Goal: Task Accomplishment & Management: Manage account settings

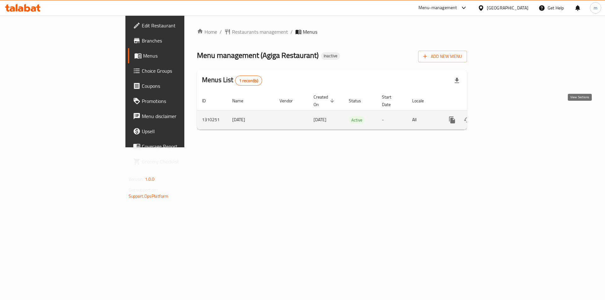
click at [505, 112] on link "enhanced table" at bounding box center [497, 119] width 15 height 15
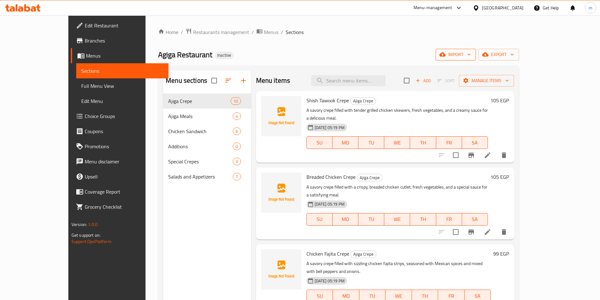
click at [472, 55] on icon "button" at bounding box center [469, 54] width 6 height 6
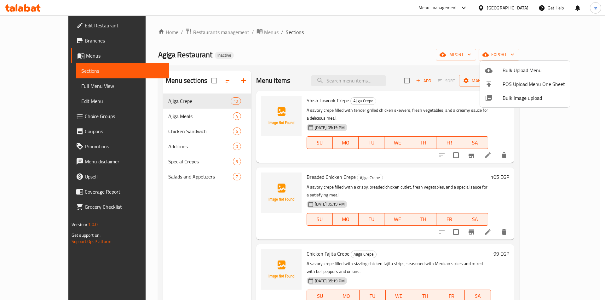
click at [527, 74] on span "Bulk Upload Menu" at bounding box center [534, 70] width 62 height 8
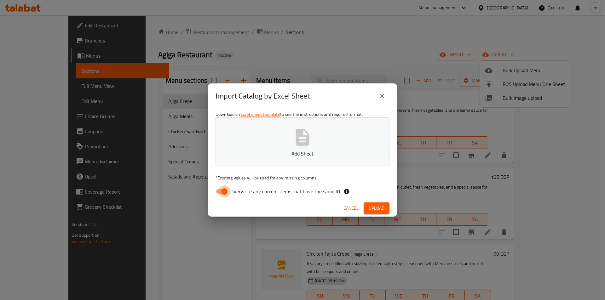
click at [219, 194] on input "Overwrite any current items that have the same ID." at bounding box center [224, 192] width 36 height 12
checkbox input "false"
click at [267, 157] on p "Add Sheet" at bounding box center [302, 154] width 154 height 8
click at [378, 207] on span "Upload" at bounding box center [377, 208] width 16 height 8
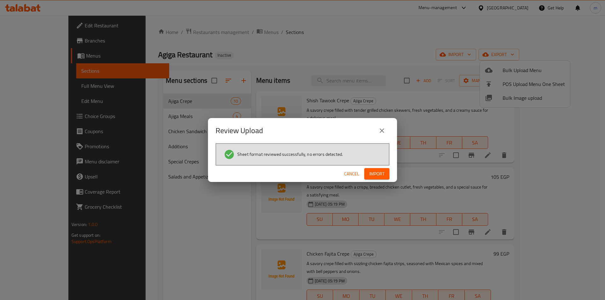
click at [382, 169] on button "Import" at bounding box center [376, 174] width 25 height 12
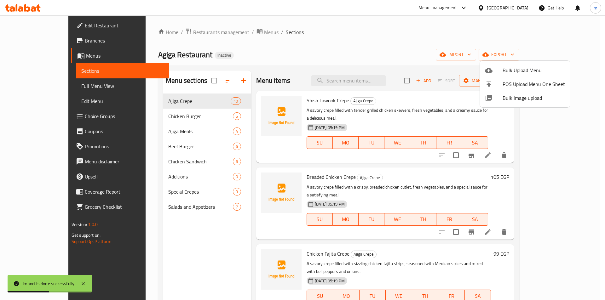
click at [163, 179] on div at bounding box center [302, 150] width 605 height 300
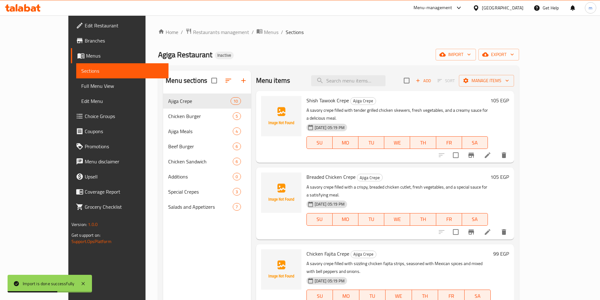
click at [168, 180] on span "Additions" at bounding box center [200, 177] width 65 height 8
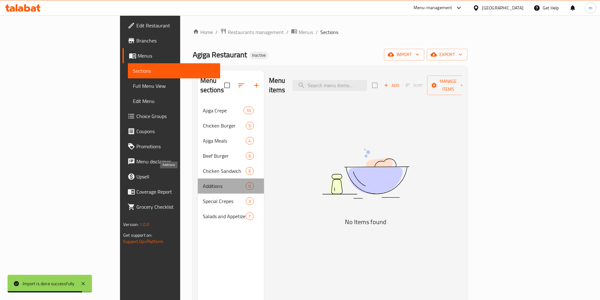
click at [203, 182] on span "Additions" at bounding box center [224, 186] width 43 height 8
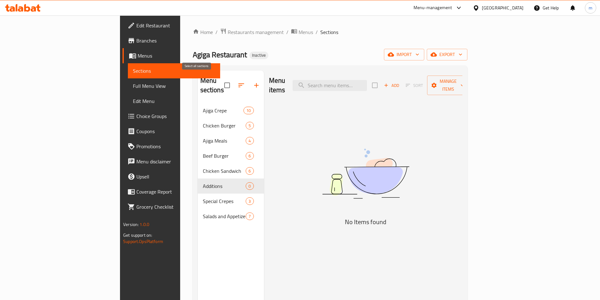
click at [221, 79] on input "checkbox" at bounding box center [227, 85] width 13 height 13
checkbox input "false"
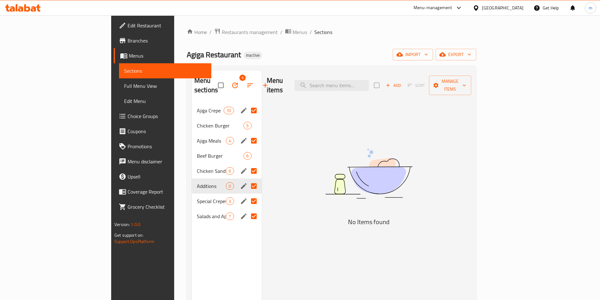
click at [247, 104] on input "Menu sections" at bounding box center [253, 110] width 13 height 13
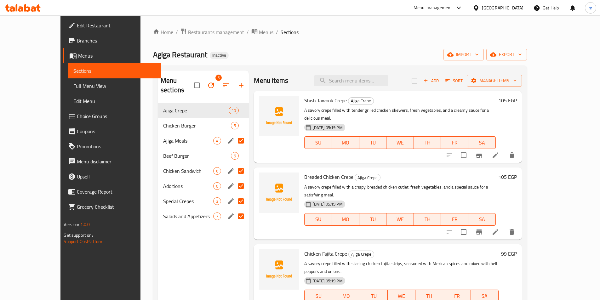
click at [234, 134] on input "Menu sections" at bounding box center [240, 140] width 13 height 13
checkbox input "false"
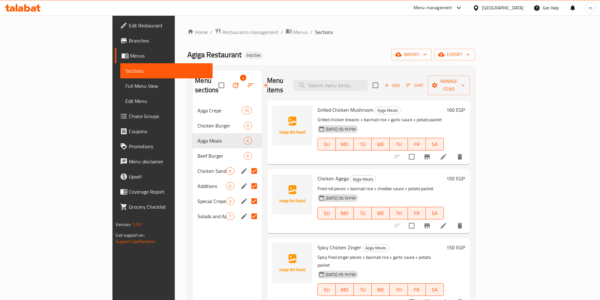
click at [248, 164] on input "Menu sections" at bounding box center [254, 170] width 13 height 13
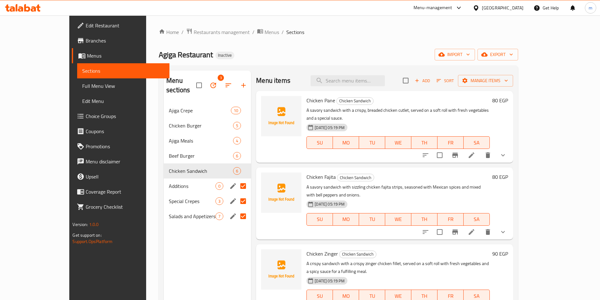
click at [237, 180] on input "Menu sections" at bounding box center [243, 186] width 13 height 13
checkbox input "false"
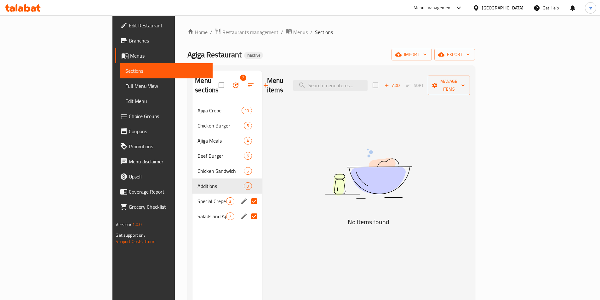
click at [248, 195] on input "Menu sections" at bounding box center [254, 201] width 13 height 13
checkbox input "false"
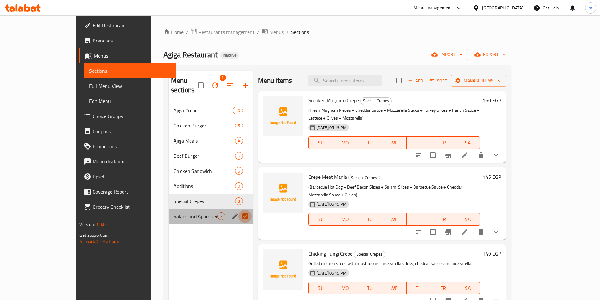
click at [238, 210] on input "Menu sections" at bounding box center [244, 216] width 13 height 13
checkbox input "false"
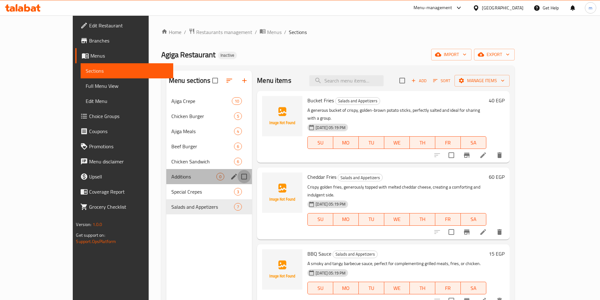
click at [238, 178] on input "Menu sections" at bounding box center [244, 176] width 13 height 13
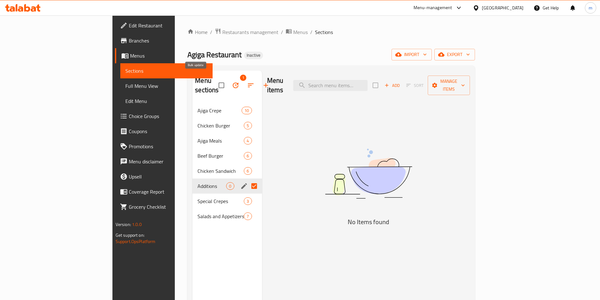
click at [233, 83] on icon "button" at bounding box center [236, 86] width 6 height 6
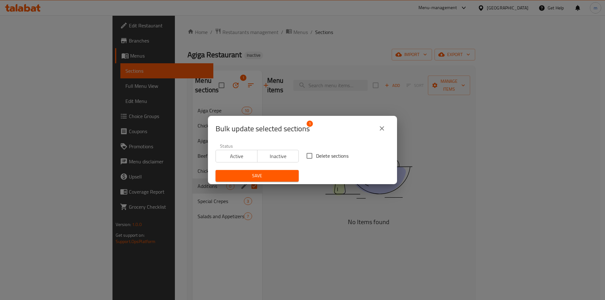
click at [383, 129] on icon "close" at bounding box center [382, 129] width 8 height 8
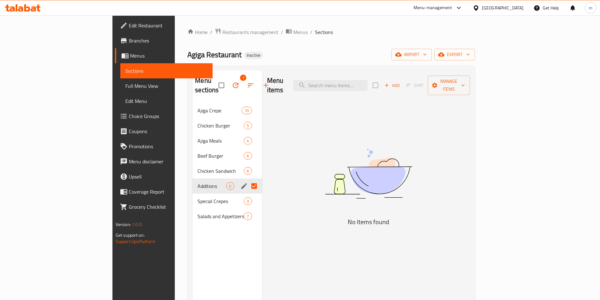
click at [248, 180] on input "Menu sections" at bounding box center [254, 186] width 13 height 13
checkbox input "false"
click at [248, 180] on input "Menu sections" at bounding box center [254, 186] width 13 height 13
checkbox input "true"
click at [232, 82] on icon "button" at bounding box center [236, 86] width 8 height 8
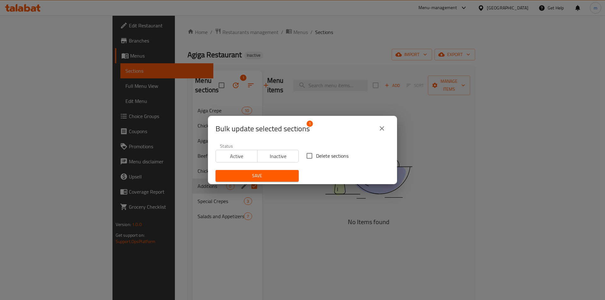
click at [313, 156] on input "Delete sections" at bounding box center [309, 155] width 13 height 13
checkbox input "true"
click at [269, 174] on span "Save" at bounding box center [257, 176] width 73 height 8
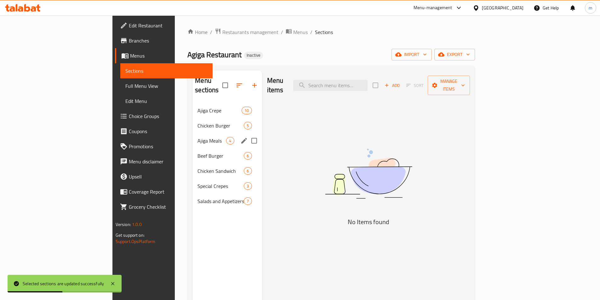
click at [193, 136] on div "Ajiga Meals 4" at bounding box center [227, 140] width 69 height 15
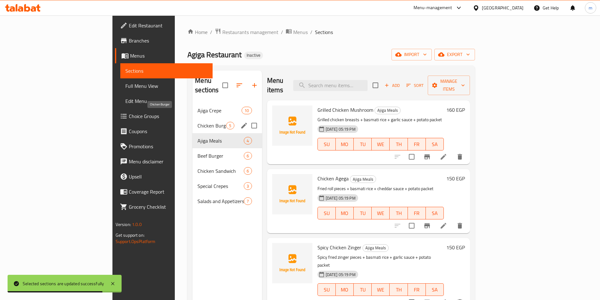
click at [198, 122] on span "Chicken Burger" at bounding box center [212, 126] width 29 height 8
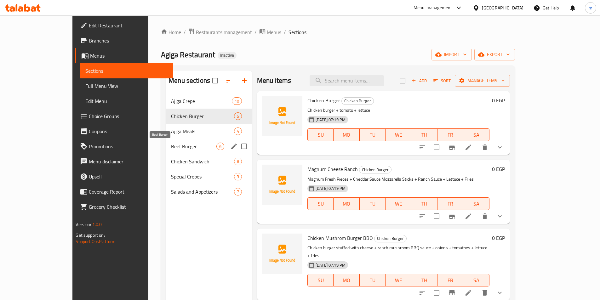
click at [171, 147] on span "Beef Burger" at bounding box center [193, 147] width 45 height 8
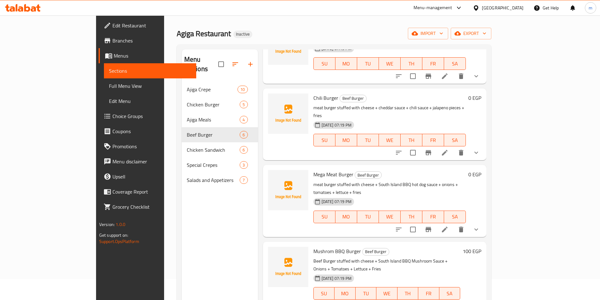
scroll to position [32, 0]
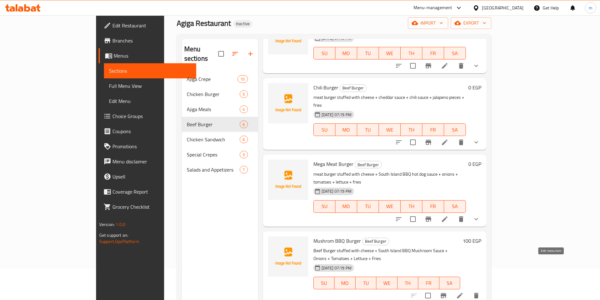
click at [464, 292] on icon at bounding box center [460, 296] width 8 height 8
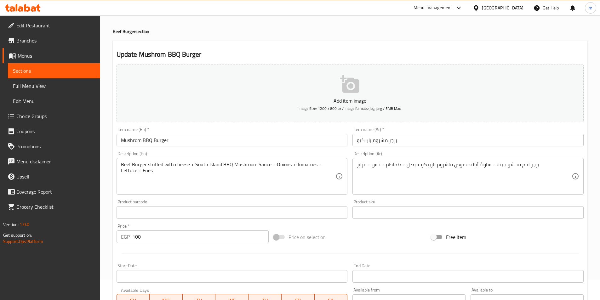
scroll to position [145, 0]
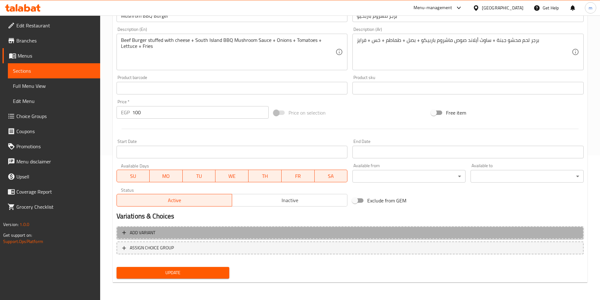
click at [218, 231] on span "Add variant" at bounding box center [350, 233] width 456 height 8
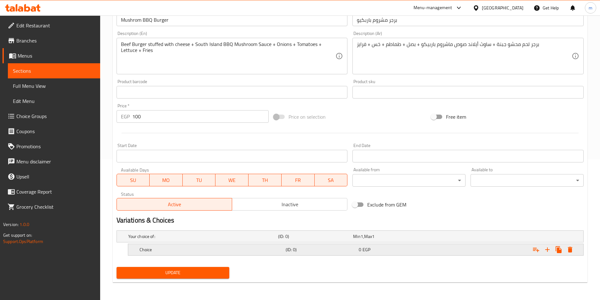
click at [244, 253] on div "Choice" at bounding box center [211, 249] width 146 height 9
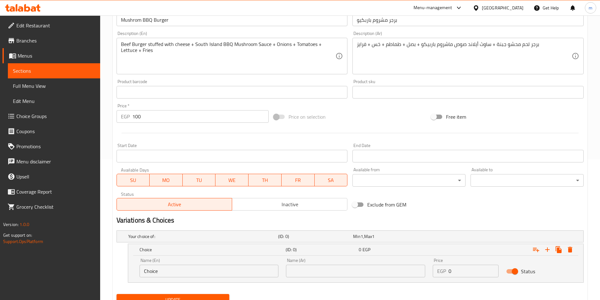
click at [220, 270] on input "Choice" at bounding box center [209, 271] width 139 height 13
click at [195, 270] on input "Choice" at bounding box center [209, 271] width 139 height 13
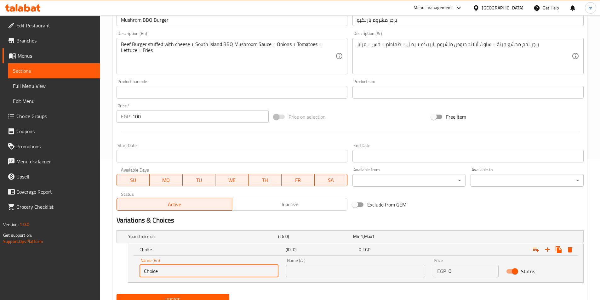
click at [195, 270] on input "Choice" at bounding box center [209, 271] width 139 height 13
paste input "Singl"
type input "Single"
click at [370, 271] on input "text" at bounding box center [355, 271] width 139 height 13
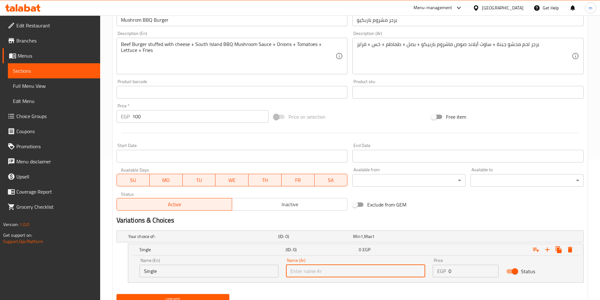
paste input "سنجل"
type input "سنجل"
click at [469, 273] on input "0" at bounding box center [474, 271] width 50 height 13
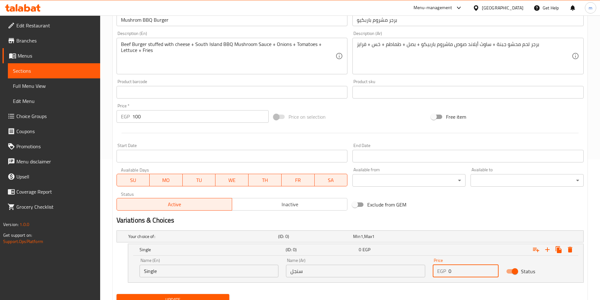
click at [469, 273] on input "0" at bounding box center [474, 271] width 50 height 13
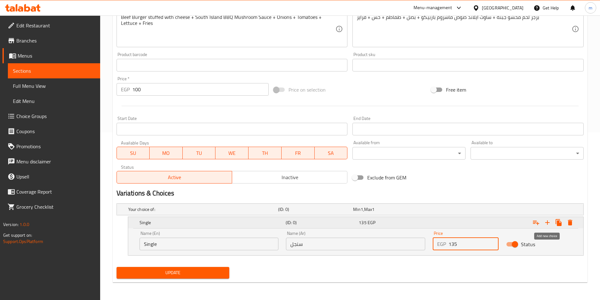
type input "135"
click at [546, 221] on icon "Expand" at bounding box center [548, 223] width 8 height 8
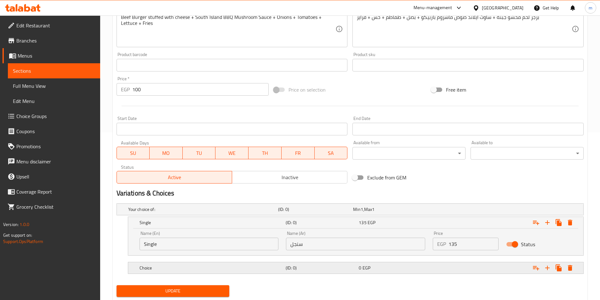
click at [305, 266] on h5 "(ID: 0)" at bounding box center [321, 268] width 71 height 6
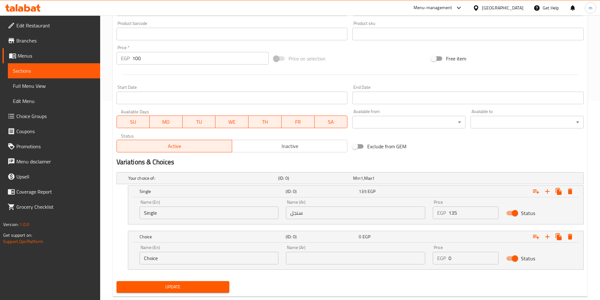
scroll to position [199, 0]
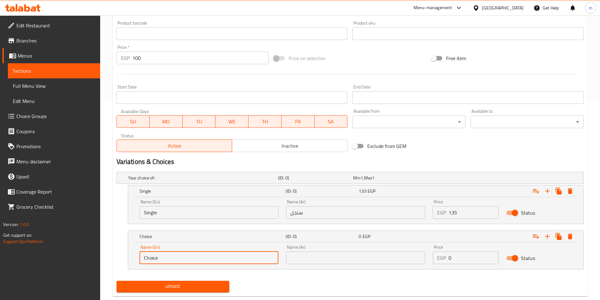
click at [213, 261] on input "Choice" at bounding box center [209, 258] width 139 height 13
paste input "Doubl"
type input "Double"
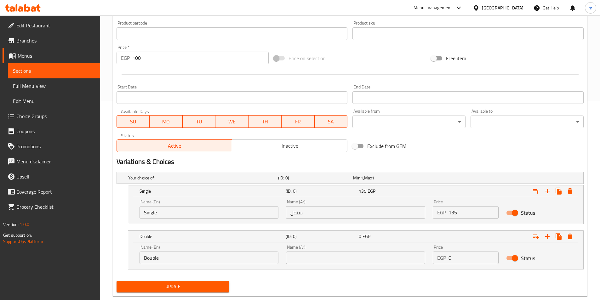
click at [340, 255] on input "text" at bounding box center [355, 258] width 139 height 13
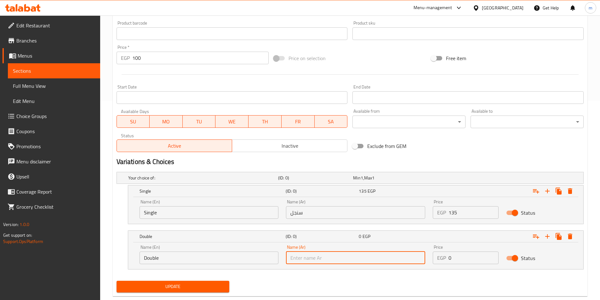
paste input "دبل"
type input "دبل"
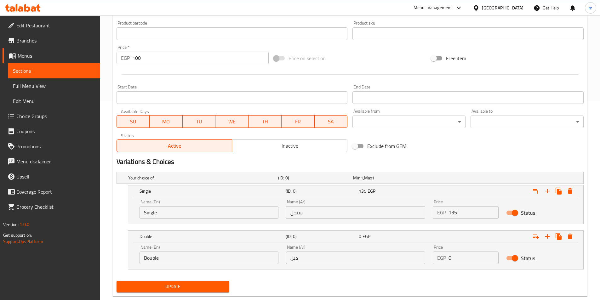
click at [371, 260] on input "دبل" at bounding box center [355, 258] width 139 height 13
click at [460, 258] on input "0" at bounding box center [474, 258] width 50 height 13
type input "165"
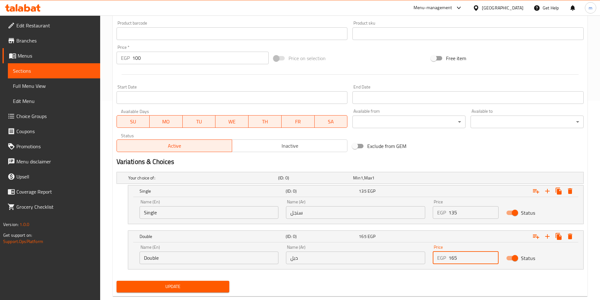
click at [166, 286] on span "Update" at bounding box center [173, 287] width 103 height 8
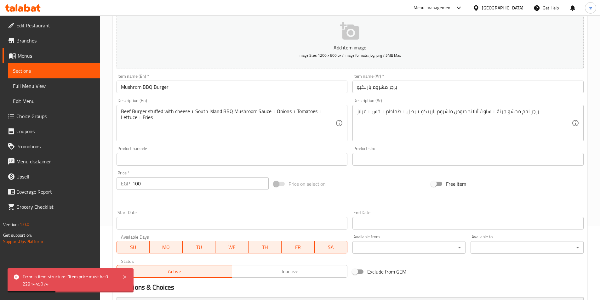
scroll to position [42, 0]
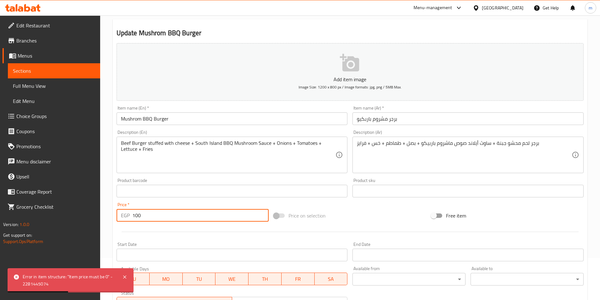
click at [187, 216] on input "100" at bounding box center [200, 215] width 137 height 13
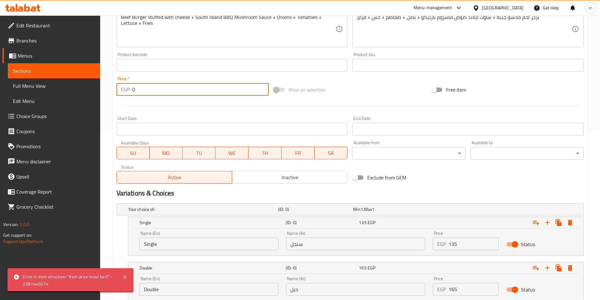
scroll to position [213, 0]
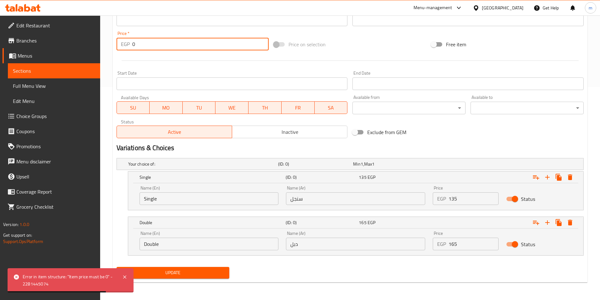
type input "0"
click at [178, 276] on span "Update" at bounding box center [173, 273] width 103 height 8
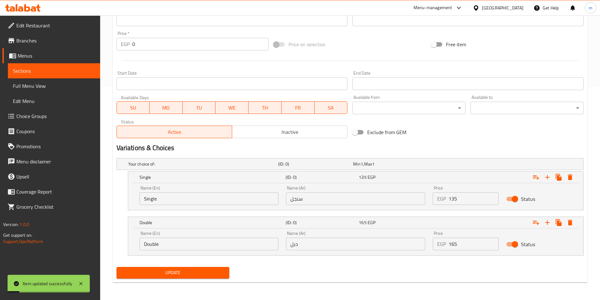
click at [36, 70] on span "Sections" at bounding box center [54, 71] width 82 height 8
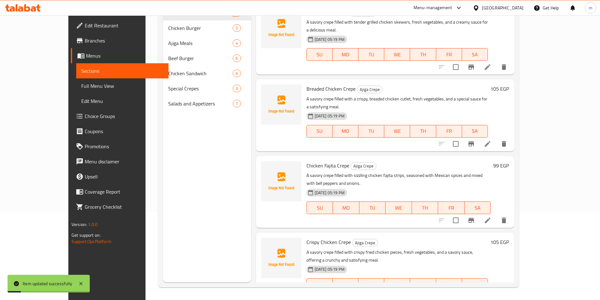
scroll to position [88, 0]
click at [81, 84] on span "Full Menu View" at bounding box center [122, 86] width 82 height 8
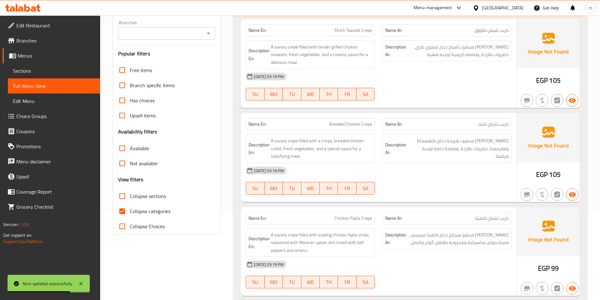
click at [159, 214] on span "Collapse categories" at bounding box center [150, 212] width 41 height 8
click at [130, 214] on input "Collapse categories" at bounding box center [122, 211] width 15 height 15
checkbox input "false"
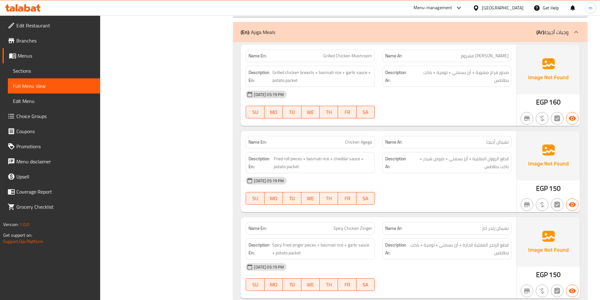
scroll to position [2174, 0]
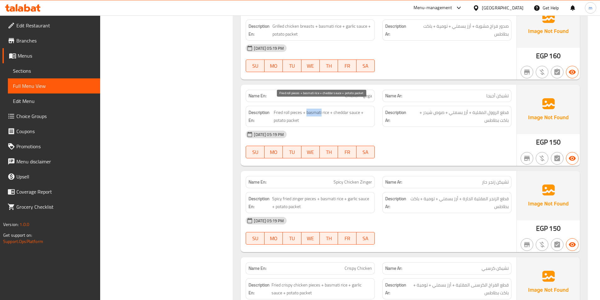
drag, startPoint x: 321, startPoint y: 105, endPoint x: 307, endPoint y: 106, distance: 14.5
click at [307, 109] on span "Fried roll pieces + basmati rice + cheddar sauce + potato packet" at bounding box center [323, 116] width 98 height 15
copy span "basmati"
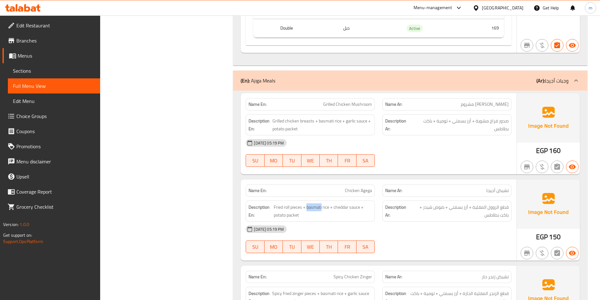
scroll to position [2079, 0]
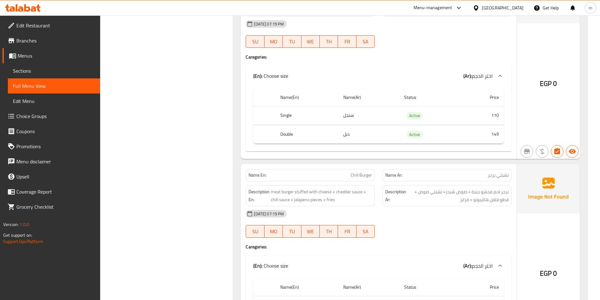
scroll to position [2773, 0]
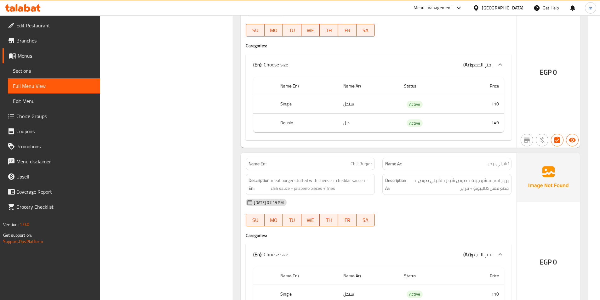
click at [434, 195] on div "07-09-2025 07:19 PM" at bounding box center [378, 202] width 273 height 15
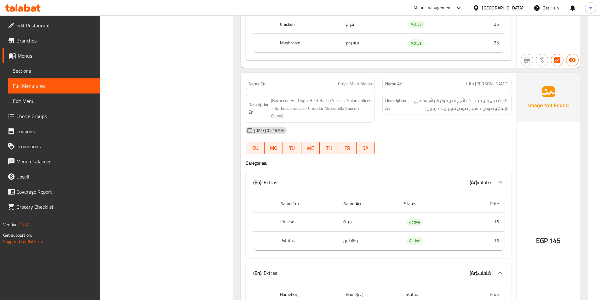
scroll to position [4883, 0]
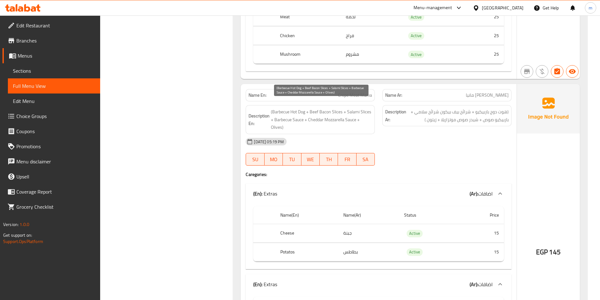
click at [366, 108] on span "(Barbecue Hot Dog + Beef Bacon Slices + Salami Slices + Barbecue Sauce + Chedda…" at bounding box center [321, 119] width 101 height 23
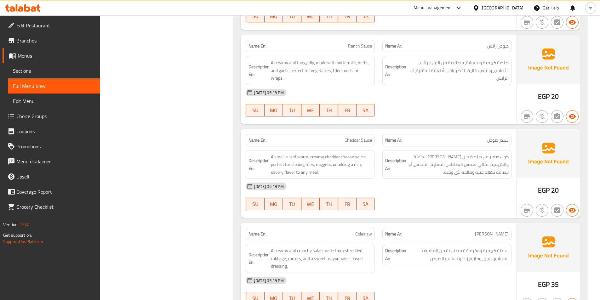
scroll to position [5860, 0]
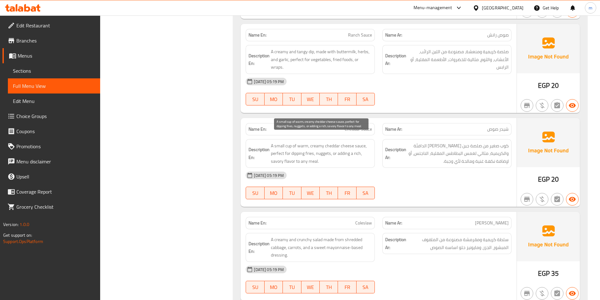
click at [341, 146] on span "A small cup of warm, creamy cheddar cheese sauce, perfect for dipping fries, nu…" at bounding box center [321, 153] width 101 height 23
click at [340, 147] on span "A small cup of warm, creamy cheddar cheese sauce, perfect for dipping fries, nu…" at bounding box center [321, 153] width 101 height 23
click at [339, 148] on span "A small cup of warm, creamy cheddar cheese sauce, perfect for dipping fries, nu…" at bounding box center [321, 153] width 101 height 23
click at [339, 146] on span "A small cup of warm, creamy cheddar cheese sauce, perfect for dipping fries, nu…" at bounding box center [321, 153] width 101 height 23
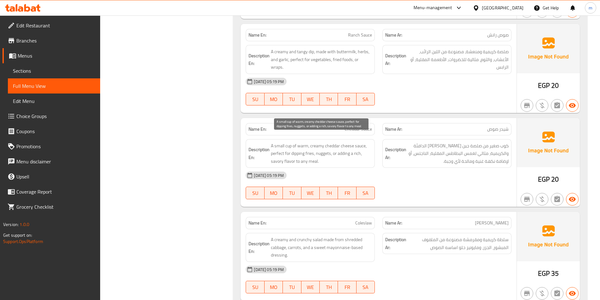
click at [336, 146] on span "A small cup of warm, creamy cheddar cheese sauce, perfect for dipping fries, nu…" at bounding box center [321, 153] width 101 height 23
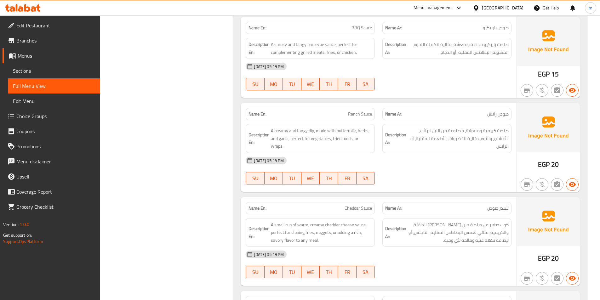
scroll to position [5713, 0]
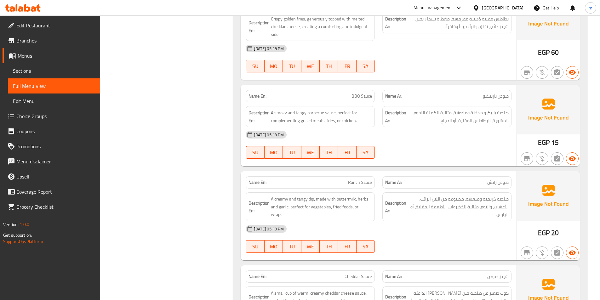
click at [38, 43] on span "Branches" at bounding box center [55, 41] width 79 height 8
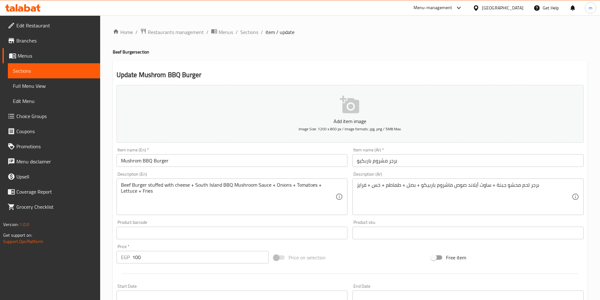
click at [38, 74] on span "Sections" at bounding box center [54, 71] width 82 height 8
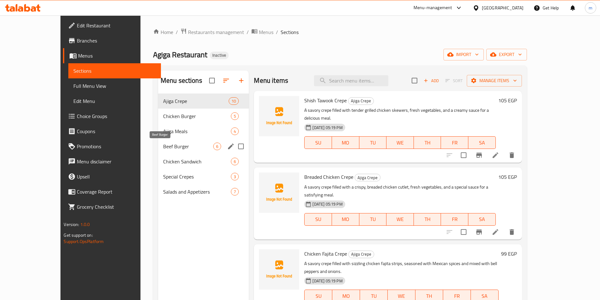
click at [163, 146] on span "Beef Burger" at bounding box center [188, 147] width 50 height 8
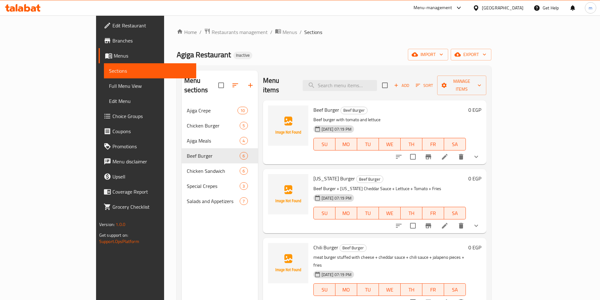
click at [454, 151] on li at bounding box center [445, 156] width 18 height 11
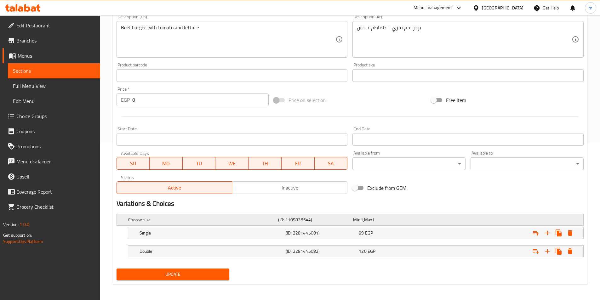
scroll to position [159, 0]
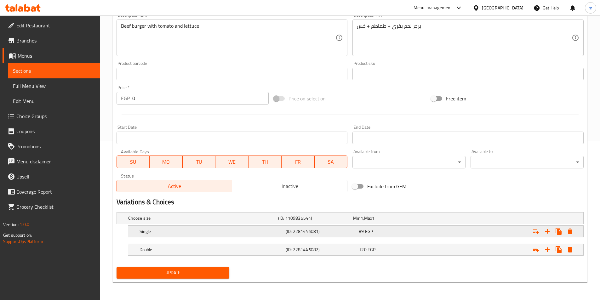
click at [290, 227] on div "(ID: 2281445081)" at bounding box center [320, 231] width 73 height 9
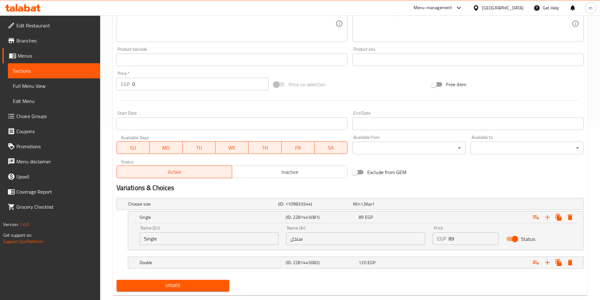
scroll to position [186, 0]
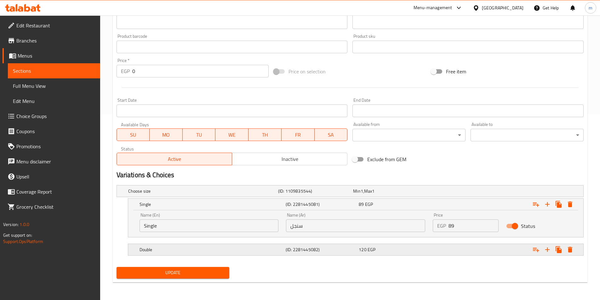
click at [277, 251] on h5 "Double" at bounding box center [212, 250] width 144 height 6
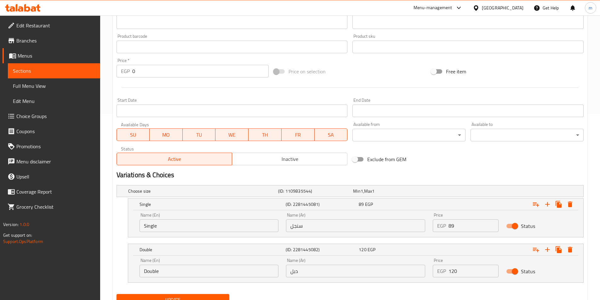
click at [182, 229] on input "Single" at bounding box center [209, 226] width 139 height 13
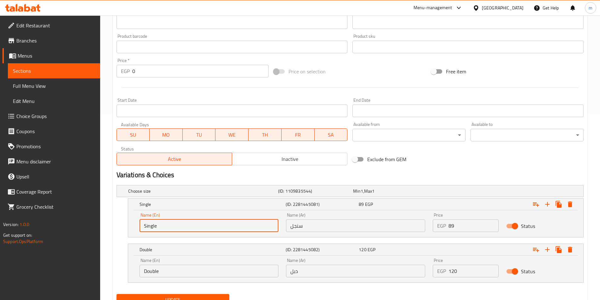
click at [182, 229] on input "Single" at bounding box center [209, 226] width 139 height 13
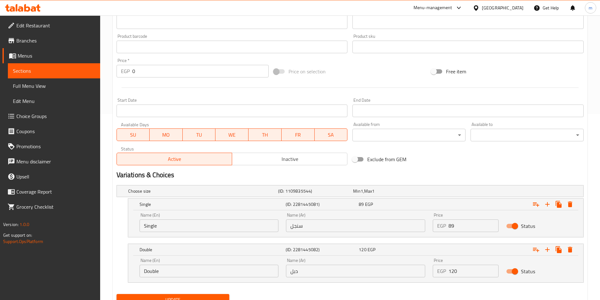
click at [304, 227] on input "سنجل" at bounding box center [355, 226] width 139 height 13
click at [169, 271] on input "Double" at bounding box center [209, 271] width 139 height 13
click at [352, 277] on input "دبل" at bounding box center [355, 271] width 139 height 13
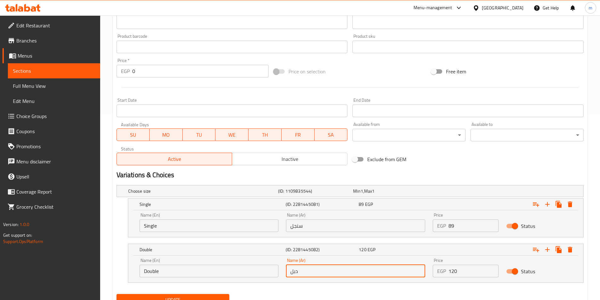
click at [352, 277] on input "دبل" at bounding box center [355, 271] width 139 height 13
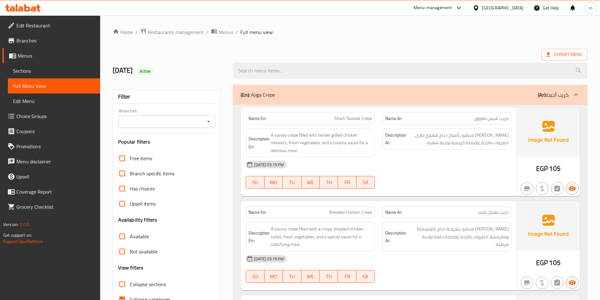
click at [41, 71] on span "Sections" at bounding box center [54, 71] width 82 height 8
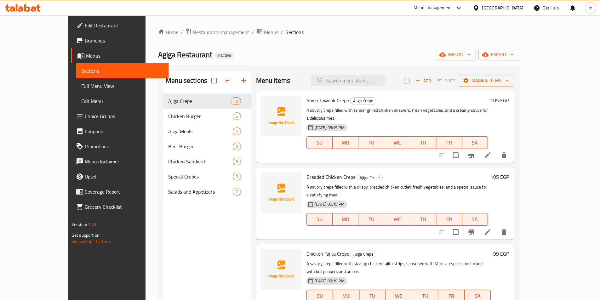
click at [163, 292] on div "Menu sections Ajiga Crepe 10 Chicken Burger 5 Ajiga Meals 4 Beef Burger 6 Chick…" at bounding box center [207, 221] width 88 height 300
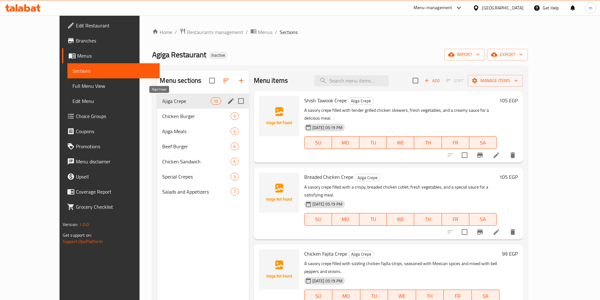
click at [162, 102] on span "Ajiga Crepe" at bounding box center [186, 101] width 49 height 8
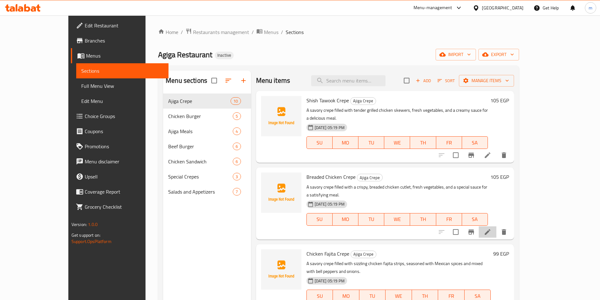
click at [497, 227] on li at bounding box center [488, 232] width 18 height 11
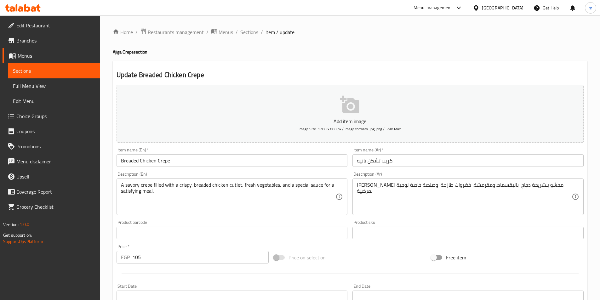
click at [195, 164] on input "Breaded Chicken Crepe" at bounding box center [232, 160] width 231 height 13
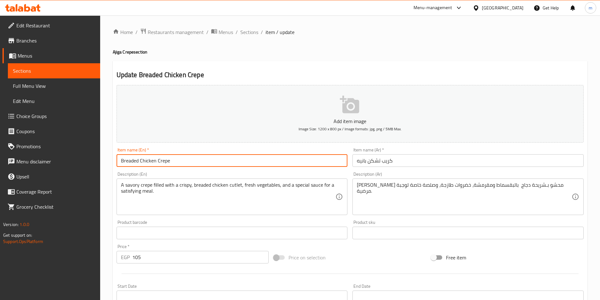
click at [195, 164] on input "Breaded Chicken Crepe" at bounding box center [232, 160] width 231 height 13
click at [190, 157] on input "Chicken B" at bounding box center [232, 160] width 231 height 13
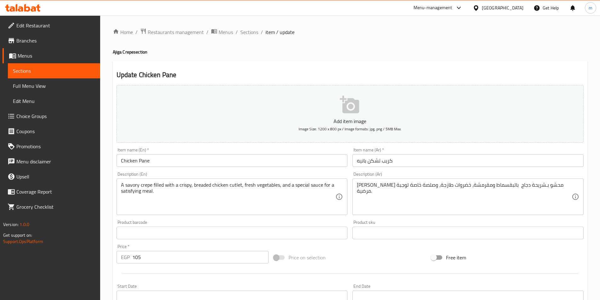
click at [168, 164] on input "Chicken Pane" at bounding box center [232, 160] width 231 height 13
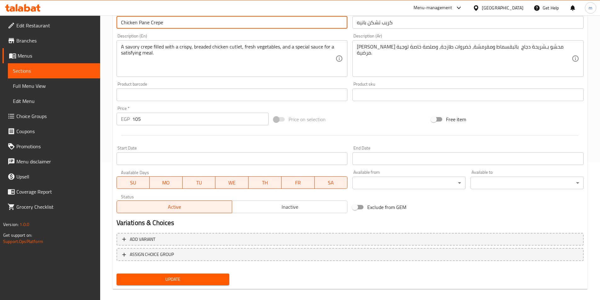
scroll to position [145, 0]
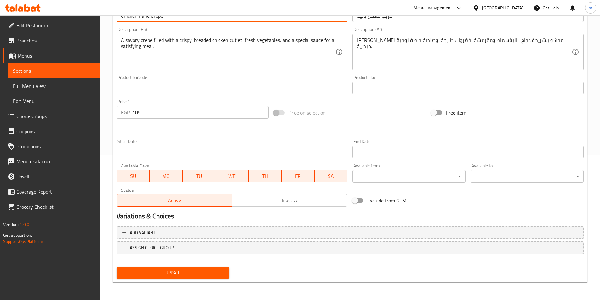
type input "Chicken Pane Crepe"
click at [197, 276] on span "Update" at bounding box center [173, 273] width 103 height 8
click at [112, 24] on div "Home / Restaurants management / Menus / Sections / item / update Ajiga Crepe se…" at bounding box center [350, 86] width 500 height 430
click at [49, 73] on span "Sections" at bounding box center [54, 71] width 82 height 8
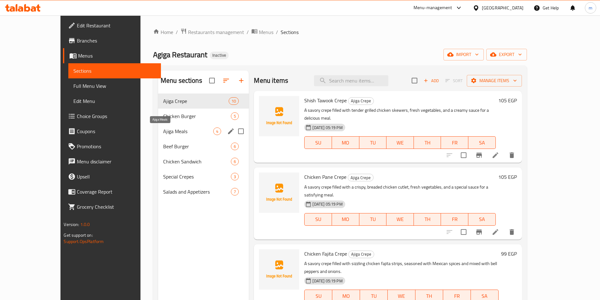
click at [163, 133] on span "Ajiga Meals" at bounding box center [188, 132] width 50 height 8
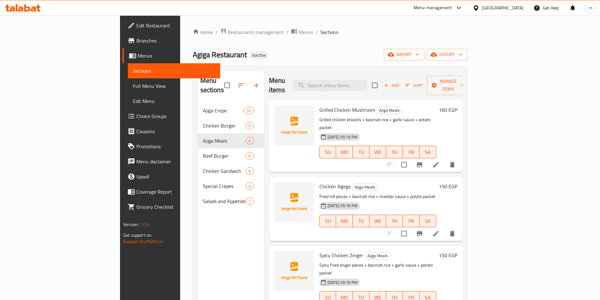
click at [440, 161] on icon at bounding box center [436, 165] width 8 height 8
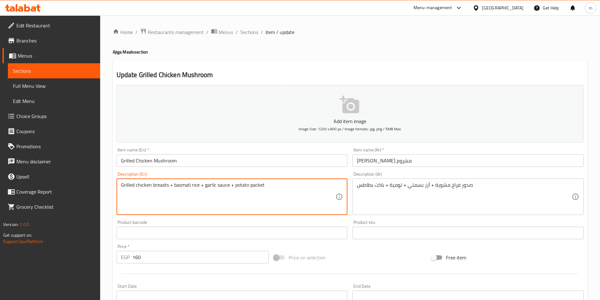
click at [218, 184] on textarea "Grilled chicken breasts + basmati rice + garlic sauce + potato packet" at bounding box center [228, 197] width 215 height 30
click at [213, 187] on textarea "Grilled chicken breasts + basmati rice + garlic sauce + potato packet" at bounding box center [228, 197] width 215 height 30
click at [211, 187] on textarea "Grilled chicken breasts + basmati rice + garlic sauce + potato packet" at bounding box center [228, 197] width 215 height 30
drag, startPoint x: 205, startPoint y: 186, endPoint x: 228, endPoint y: 187, distance: 23.1
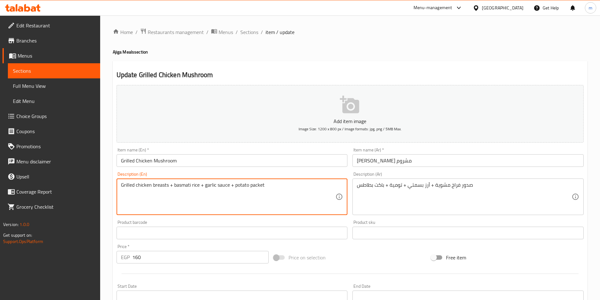
click at [228, 187] on textarea "Grilled chicken breasts + basmati rice + garlic sauce + potato packet" at bounding box center [228, 197] width 215 height 30
paste textarea "Garlic Dip"
type textarea "Grilled chicken breasts + basmati rice + Garlic Dip + potato packet"
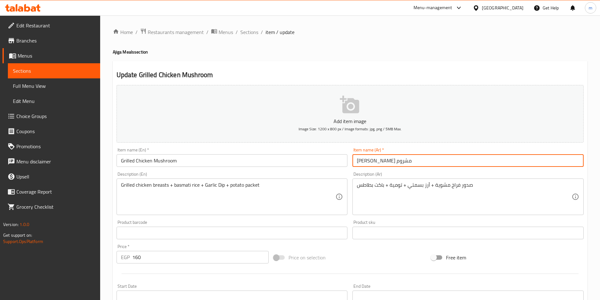
drag, startPoint x: 389, startPoint y: 163, endPoint x: 402, endPoint y: 162, distance: 12.9
click at [402, 162] on input "جريل تشيكن مشروم" at bounding box center [468, 160] width 231 height 13
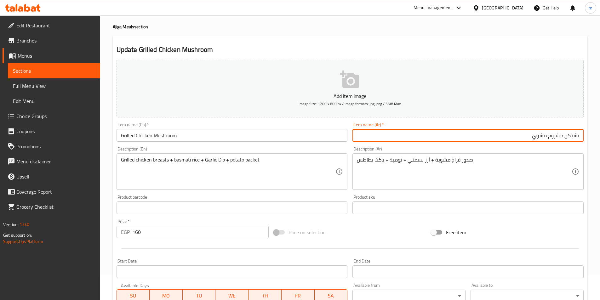
scroll to position [126, 0]
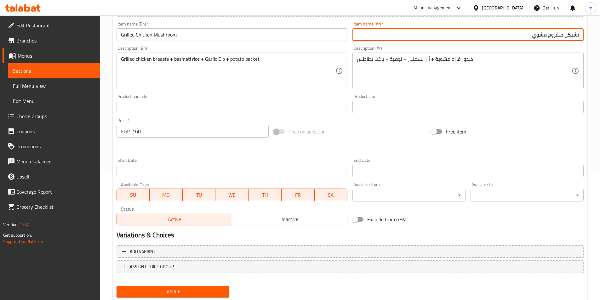
type input "تشيكن مشروم مشوي"
click at [177, 288] on span "Update" at bounding box center [173, 292] width 103 height 8
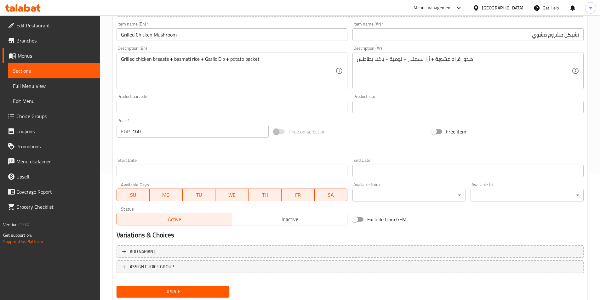
click at [585, 57] on div "Description (Ar) صدور فراخ مشوية + أرز بسمتي + تومية + باكت بطاطس Description (…" at bounding box center [468, 67] width 236 height 48
click at [31, 71] on span "Sections" at bounding box center [54, 71] width 82 height 8
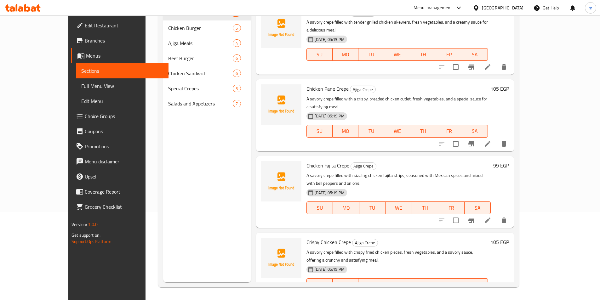
scroll to position [88, 0]
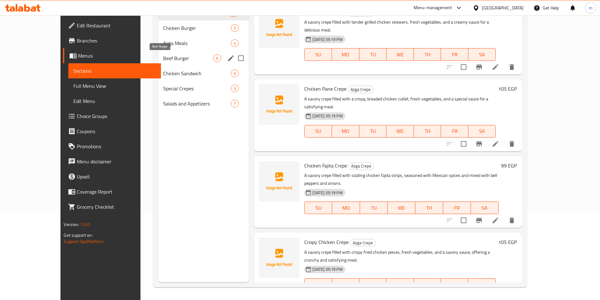
click at [163, 60] on span "Beef Burger" at bounding box center [188, 59] width 50 height 8
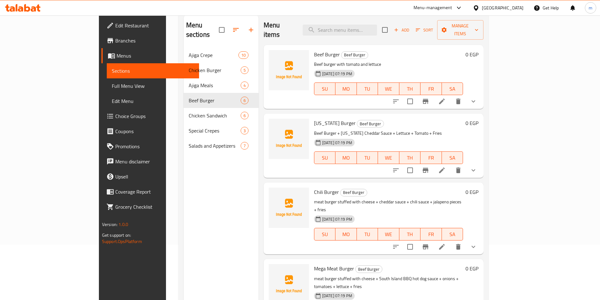
scroll to position [25, 0]
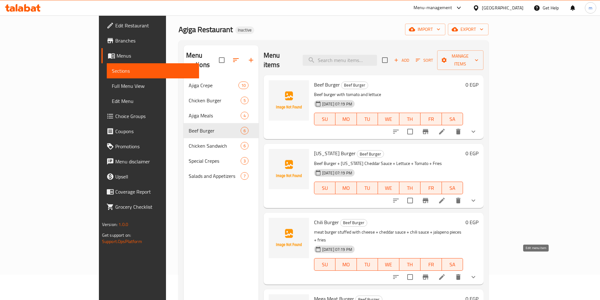
click at [445, 274] on icon at bounding box center [442, 277] width 6 height 6
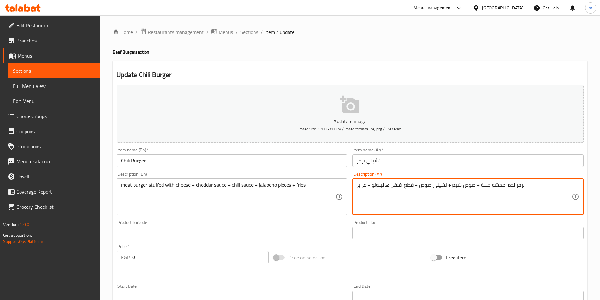
drag, startPoint x: 420, startPoint y: 188, endPoint x: 447, endPoint y: 191, distance: 26.6
paste textarea "وص فلفل حار"
click at [392, 207] on textarea "برجر لحم محشو جبنة + صوص شيدر+ تشيلي صوص + قطع فلفل هاليبونو + فرايز" at bounding box center [464, 197] width 215 height 30
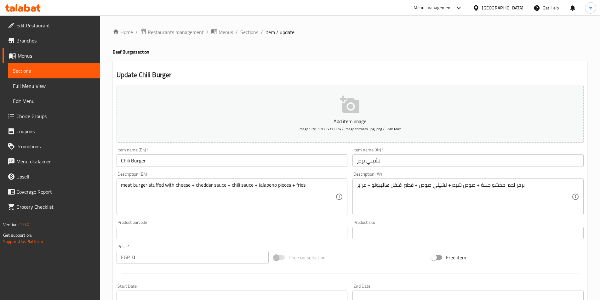
click at [548, 170] on div "Description (Ar) برجر لحم محشو جبنة + صوص شيدر+ تشيلي صوص + قطع فلفل هاليبونو +…" at bounding box center [468, 194] width 236 height 48
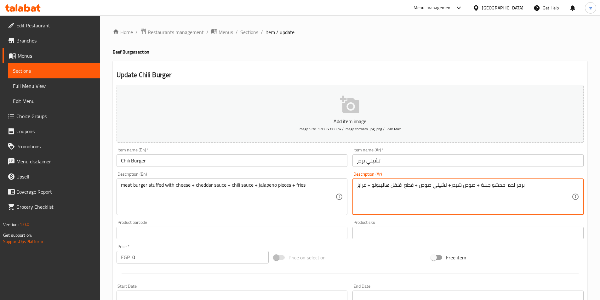
drag, startPoint x: 393, startPoint y: 186, endPoint x: 400, endPoint y: 188, distance: 7.4
click at [387, 189] on textarea "برجر لحم محشو جبنة + صوص شيدر+ تشيلي صوص + قطع فلفل هاليبونو + فرايز" at bounding box center [464, 197] width 215 height 30
drag, startPoint x: 390, startPoint y: 186, endPoint x: 401, endPoint y: 186, distance: 10.7
click at [401, 186] on textarea "برجر لحم محشو جبنة + صوص شيدر+ تشيلي صوص + قطع فلفل هاليبونو + فرايز" at bounding box center [464, 197] width 215 height 30
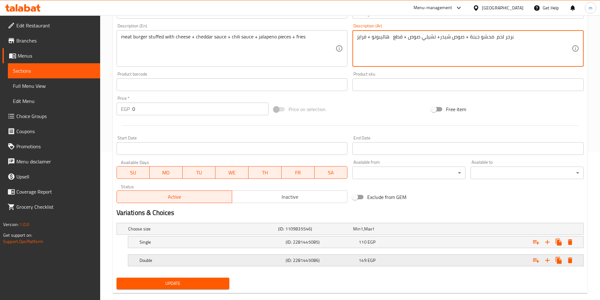
scroll to position [158, 0]
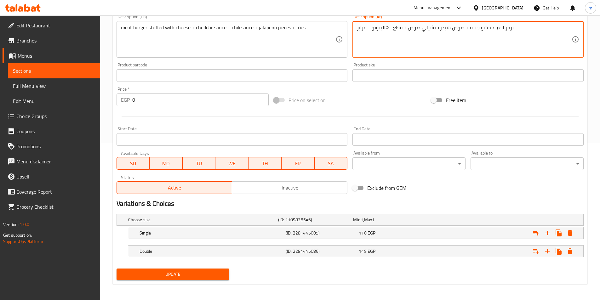
type textarea "برجر لحم محشو جبنة + صوص شيدر+ تشيلي صوص + قطع هاليبونو + فرايز"
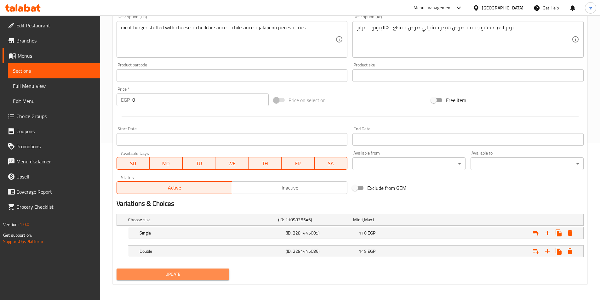
click at [164, 274] on span "Update" at bounding box center [173, 275] width 103 height 8
click at [30, 70] on span "Sections" at bounding box center [54, 71] width 82 height 8
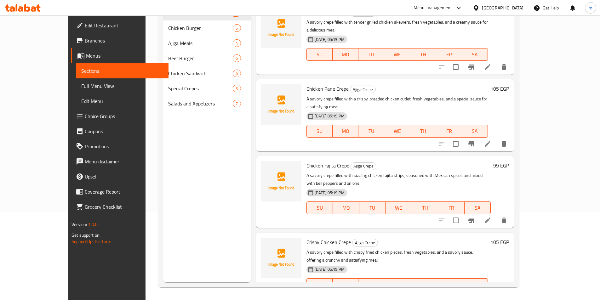
scroll to position [88, 0]
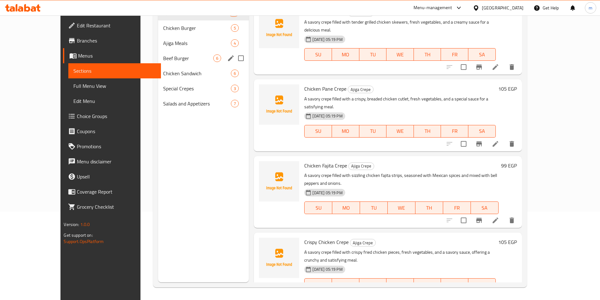
click at [163, 58] on span "Beef Burger" at bounding box center [188, 59] width 50 height 8
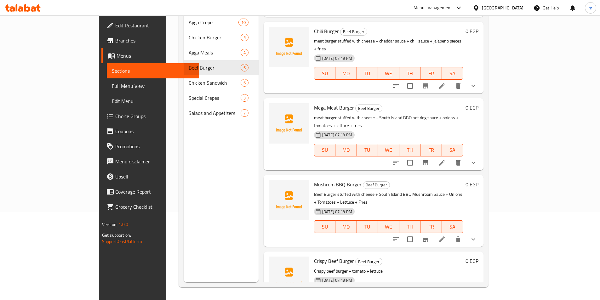
scroll to position [129, 0]
click at [445, 236] on icon at bounding box center [442, 239] width 6 height 6
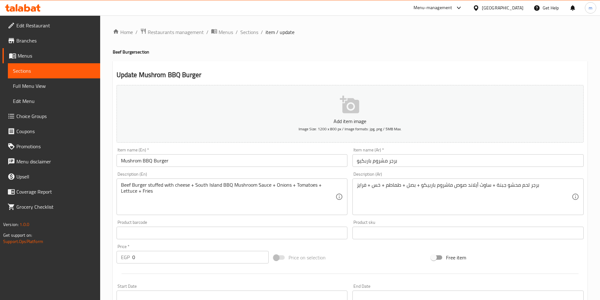
click at [120, 186] on div "Beef Burger stuffed with cheese + South Island BBQ Mushroom Sauce + Onions + To…" at bounding box center [232, 197] width 231 height 37
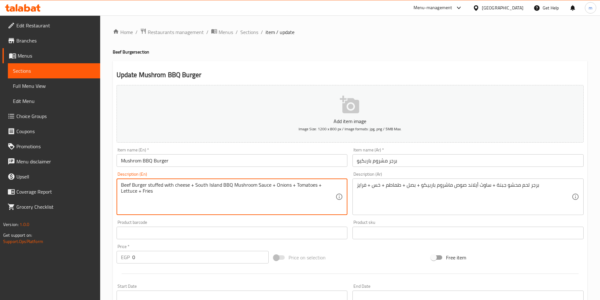
drag, startPoint x: 123, startPoint y: 186, endPoint x: 127, endPoint y: 187, distance: 4.1
click at [127, 187] on textarea "Beef Burger stuffed with cheese + South Island BBQ Mushroom Sauce + Onions + To…" at bounding box center [228, 197] width 215 height 30
click at [128, 185] on textarea "Beef Burger stuffed with cheese + South Island BBQ Mushroom Sauce + Onions + To…" at bounding box center [228, 197] width 215 height 30
drag, startPoint x: 131, startPoint y: 185, endPoint x: 119, endPoint y: 185, distance: 12.0
click at [119, 185] on div "Beef Burger stuffed with cheese + South Island BBQ Mushroom Sauce + Onions + To…" at bounding box center [232, 197] width 231 height 37
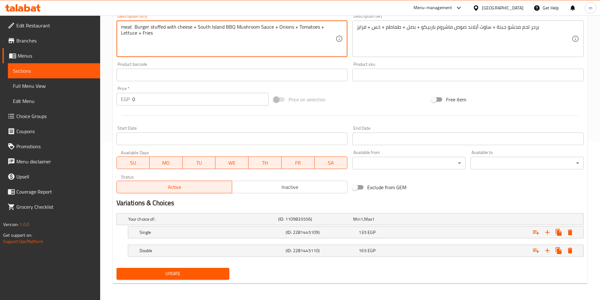
scroll to position [159, 0]
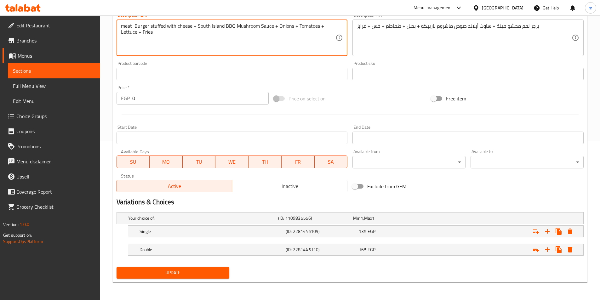
type textarea "meat Burger stuffed with cheese + South Island BBQ Mushroom Sauce + Onions + To…"
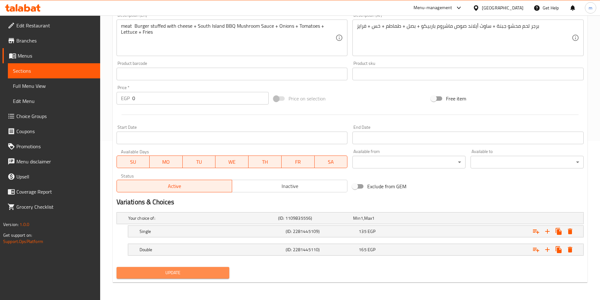
click at [163, 276] on span "Update" at bounding box center [173, 273] width 103 height 8
click at [36, 29] on span "Edit Restaurant" at bounding box center [55, 26] width 79 height 8
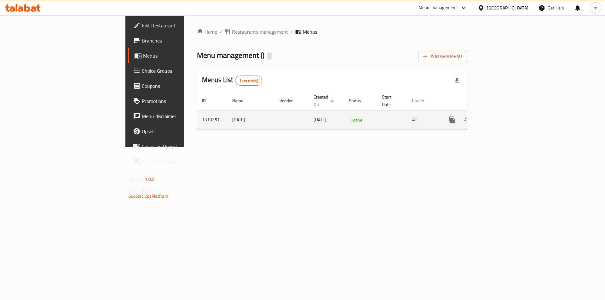
click at [505, 113] on link "enhanced table" at bounding box center [497, 119] width 15 height 15
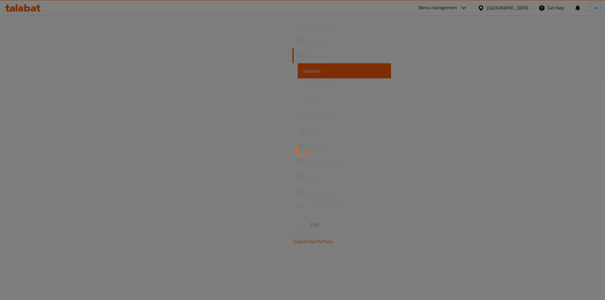
click at [270, 106] on div at bounding box center [302, 150] width 605 height 300
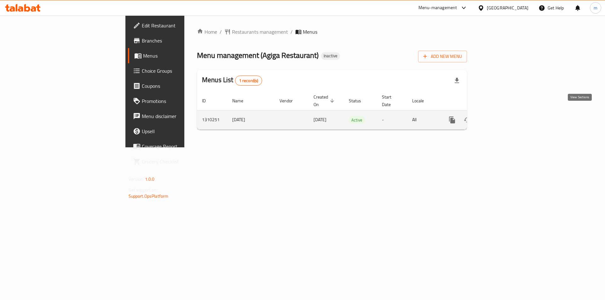
click at [501, 116] on icon "enhanced table" at bounding box center [498, 120] width 8 height 8
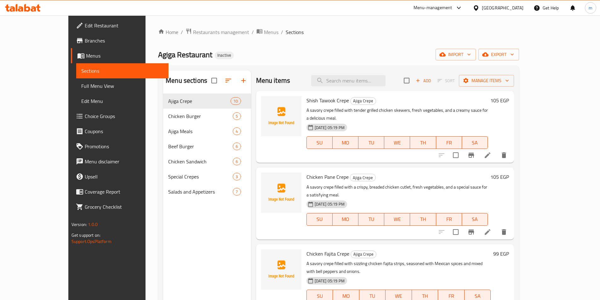
click at [81, 88] on span "Full Menu View" at bounding box center [122, 86] width 82 height 8
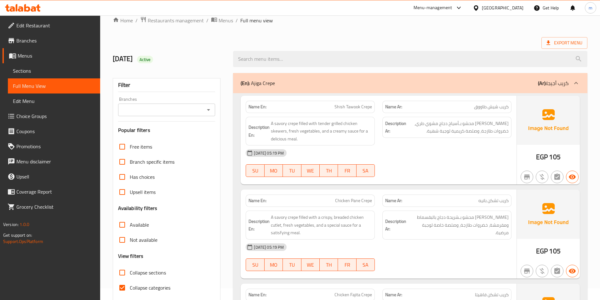
scroll to position [32, 0]
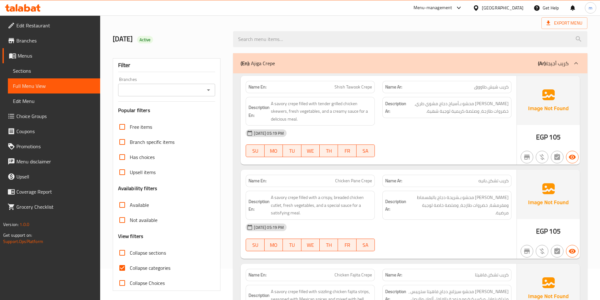
click at [148, 265] on span "Collapse categories" at bounding box center [150, 268] width 41 height 8
click at [130, 265] on input "Collapse categories" at bounding box center [122, 268] width 15 height 15
checkbox input "false"
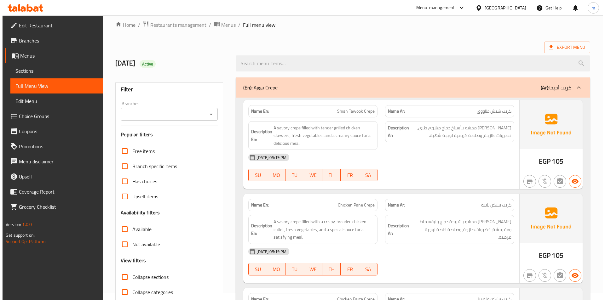
scroll to position [0, 0]
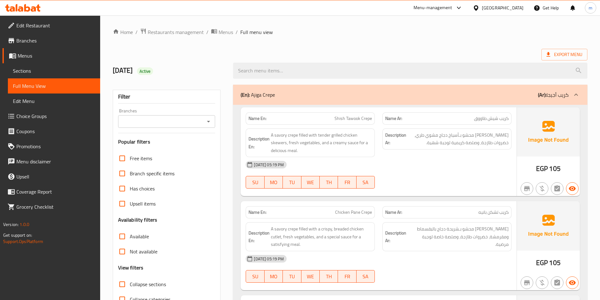
click at [564, 51] on span "Export Menu" at bounding box center [565, 55] width 36 height 8
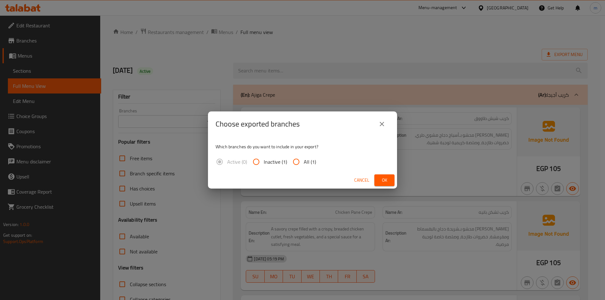
click at [294, 159] on input "All (1)" at bounding box center [296, 161] width 15 height 15
radio input "true"
click at [390, 181] on button "Ok" at bounding box center [384, 181] width 20 height 12
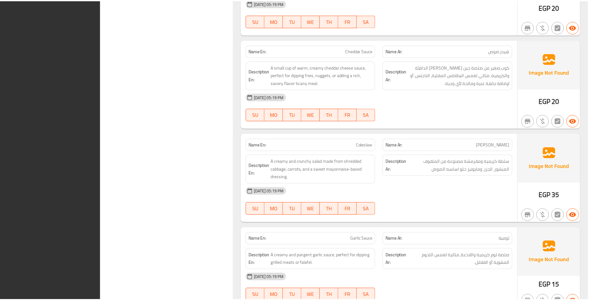
scroll to position [5965, 0]
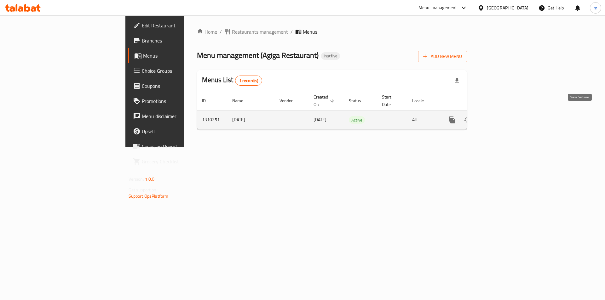
click at [505, 112] on link "enhanced table" at bounding box center [497, 119] width 15 height 15
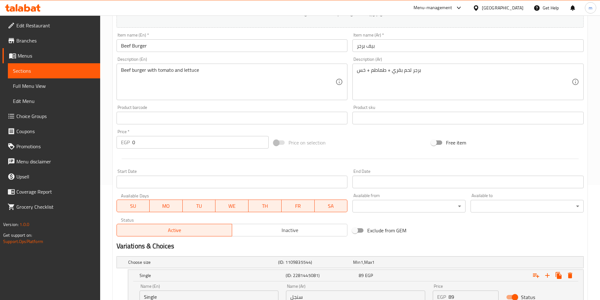
scroll to position [92, 0]
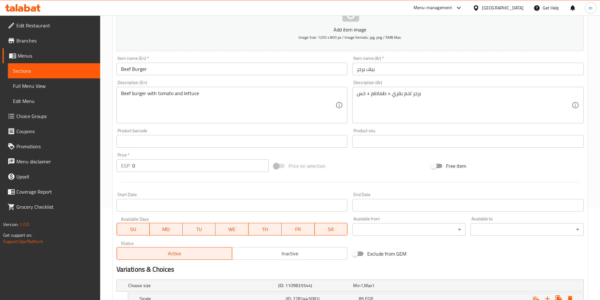
click at [38, 53] on span "Menus" at bounding box center [57, 56] width 78 height 8
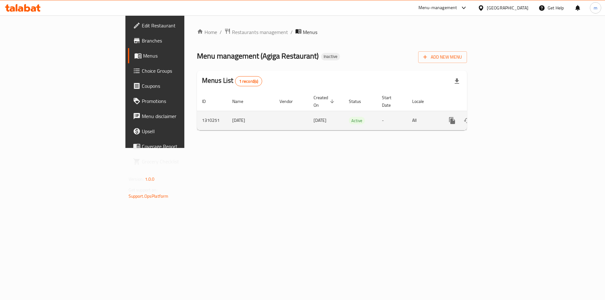
click at [501, 117] on icon "enhanced table" at bounding box center [498, 121] width 8 height 8
